Goal: Information Seeking & Learning: Learn about a topic

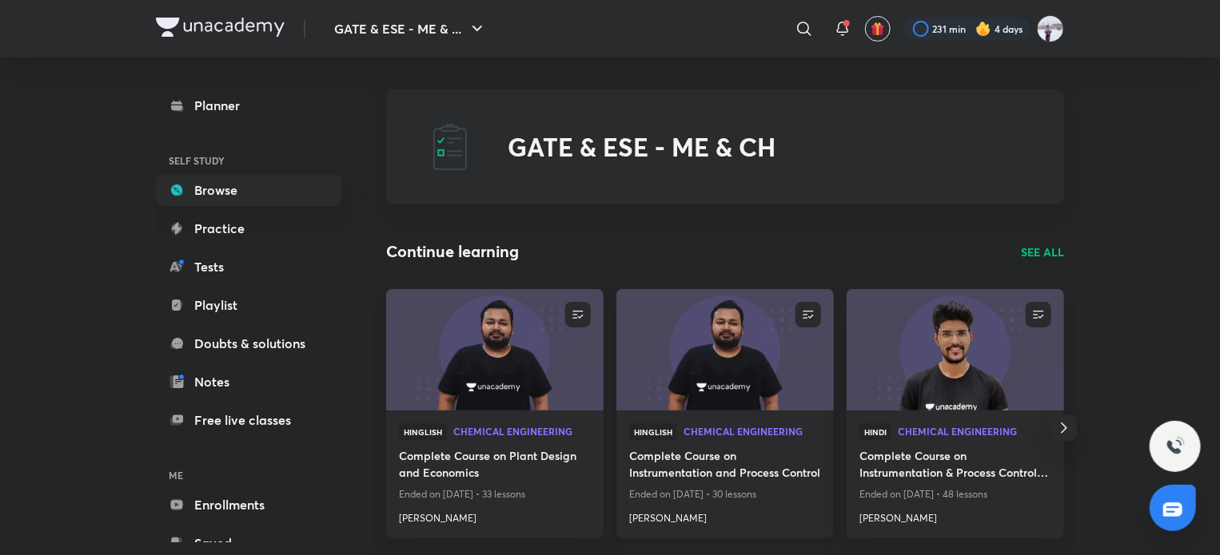
click at [723, 368] on img at bounding box center [724, 350] width 221 height 124
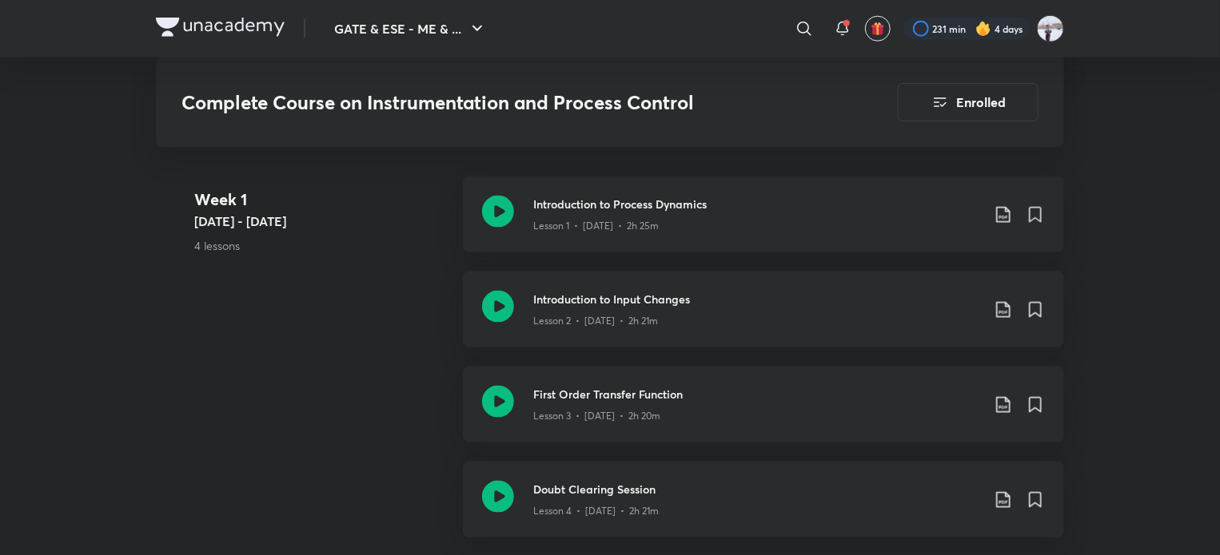
scroll to position [968, 0]
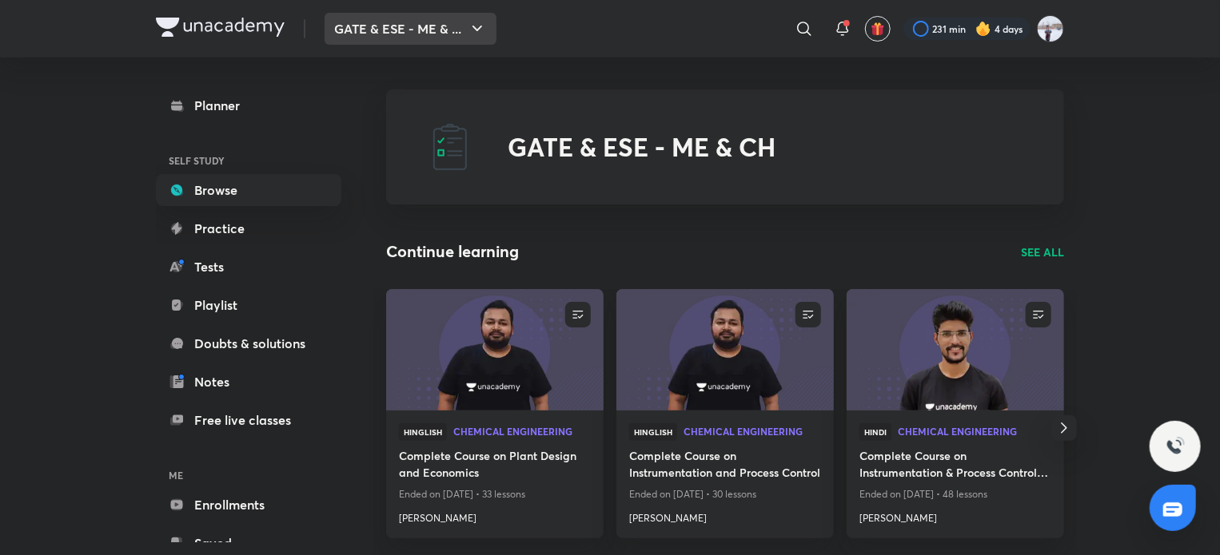
click at [374, 34] on button "GATE & ESE - ME & ..." at bounding box center [410, 29] width 172 height 32
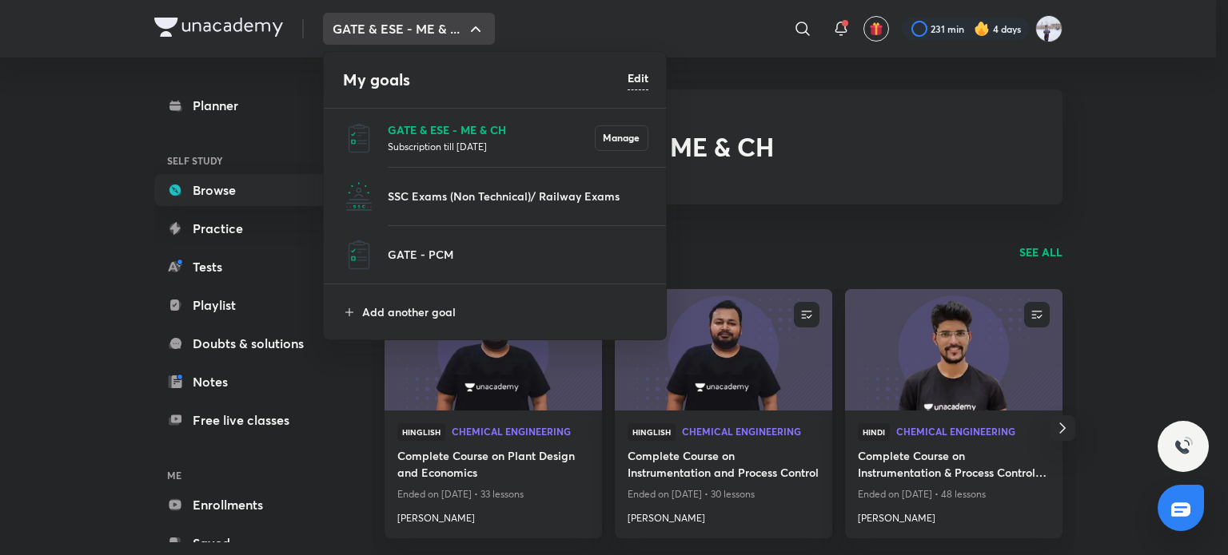
click at [432, 124] on p "GATE & ESE - ME & CH" at bounding box center [491, 129] width 207 height 17
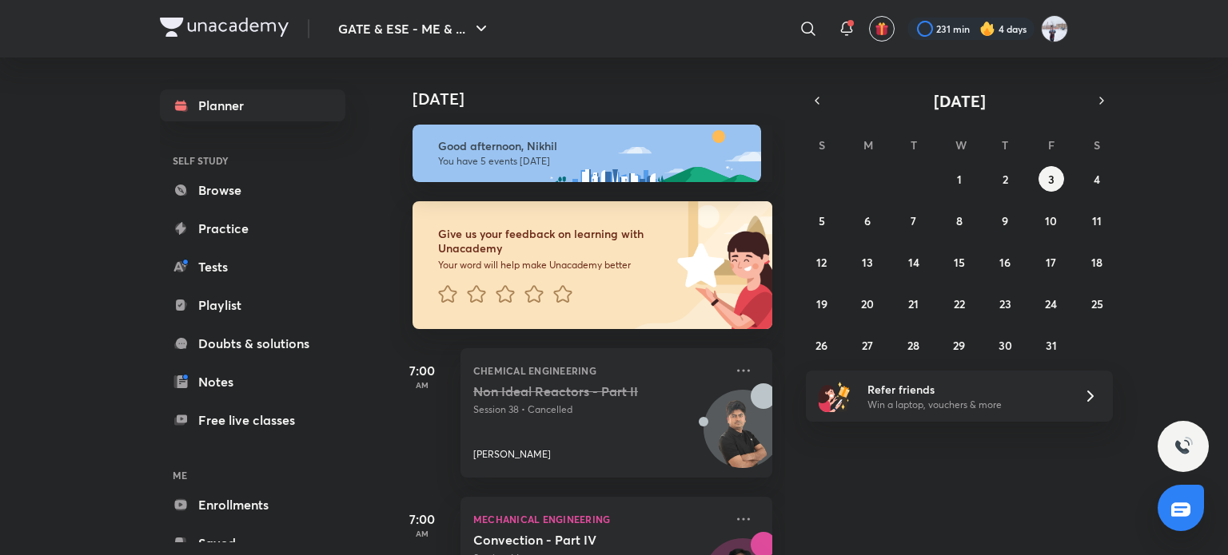
click at [953, 42] on div "231 min 4 days" at bounding box center [980, 28] width 173 height 27
click at [944, 20] on div at bounding box center [970, 29] width 127 height 22
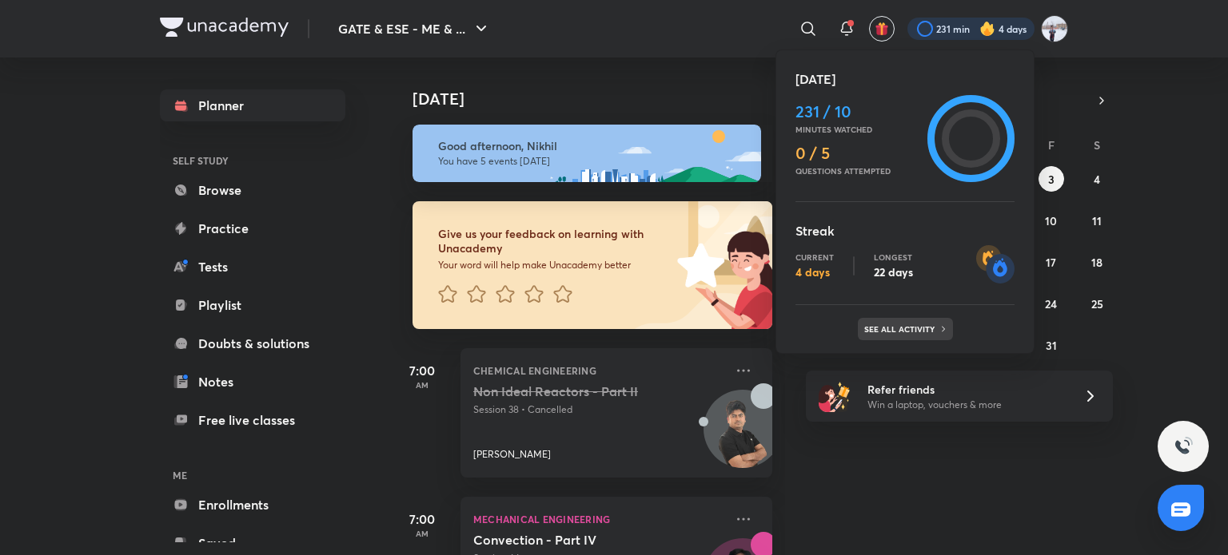
click at [933, 334] on div "See all activity" at bounding box center [905, 329] width 95 height 22
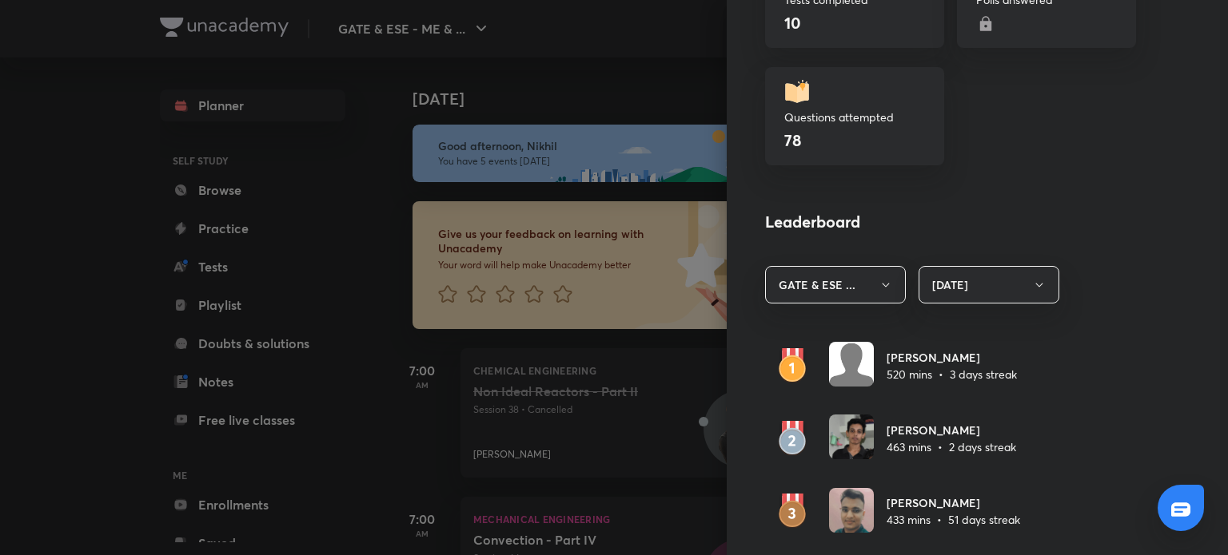
scroll to position [729, 0]
